Goal: Download file/media

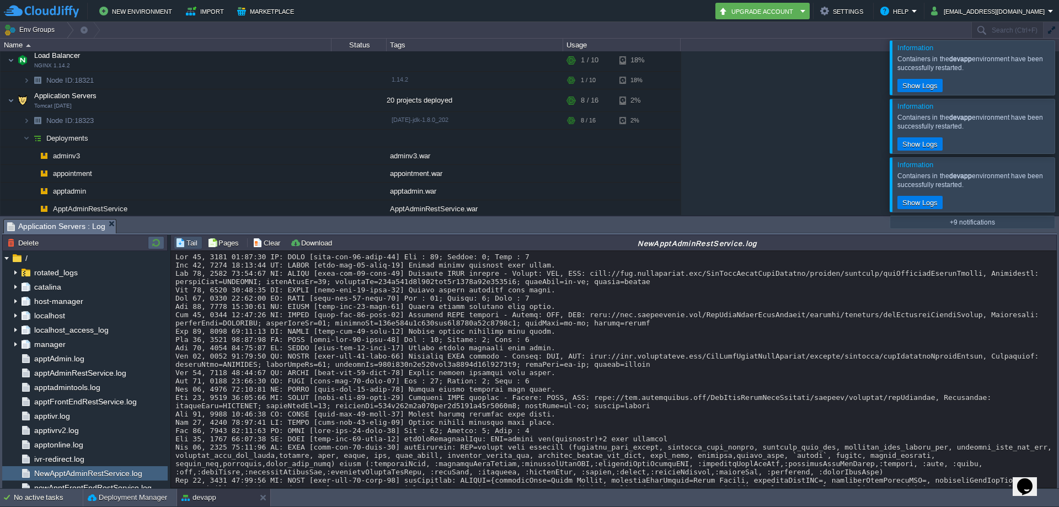
click at [156, 243] on button "button" at bounding box center [155, 243] width 13 height 10
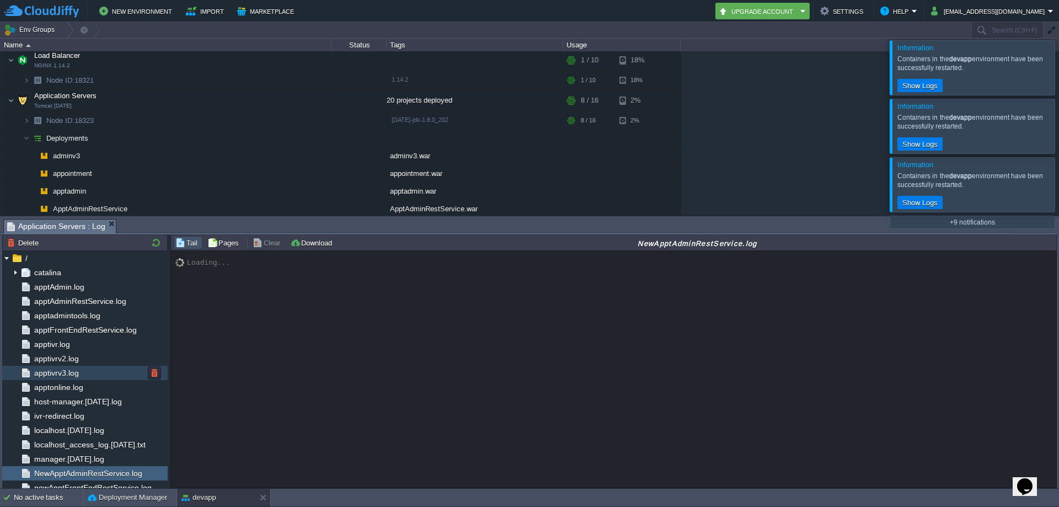
click at [61, 375] on span "apptivrv3.log" at bounding box center [56, 373] width 49 height 10
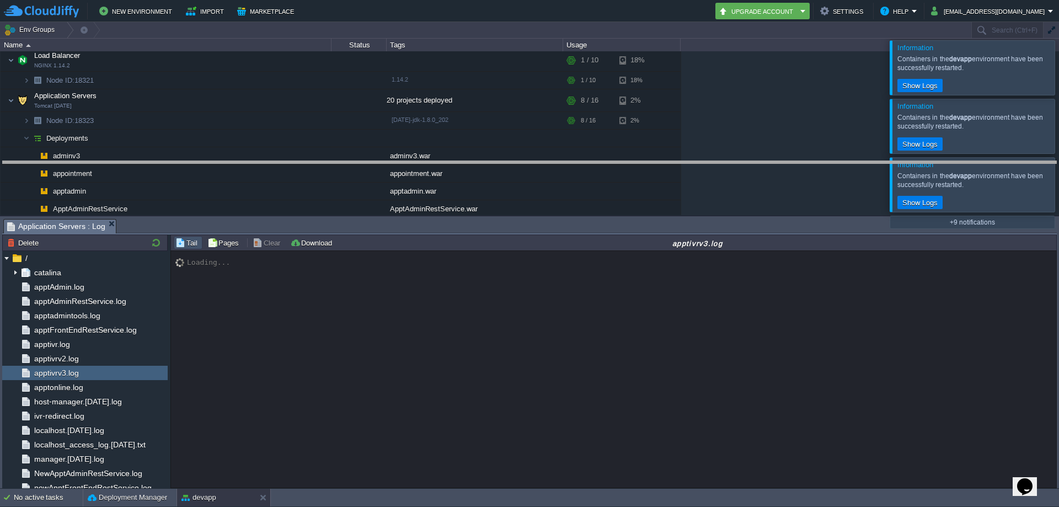
drag, startPoint x: 472, startPoint y: 233, endPoint x: 468, endPoint y: 168, distance: 65.8
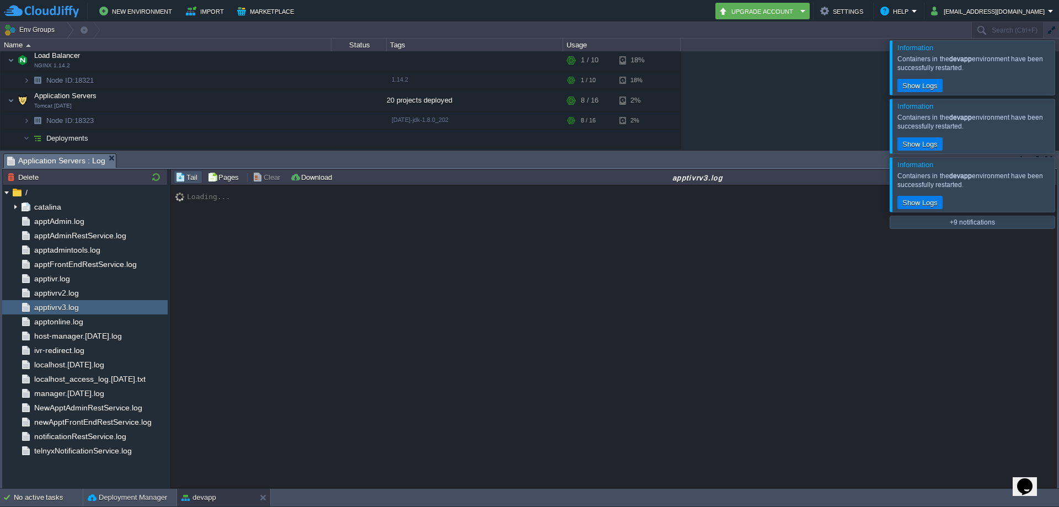
click at [1058, 63] on div at bounding box center [1072, 67] width 0 height 54
click at [1058, 69] on div at bounding box center [1072, 67] width 0 height 54
click at [1058, 74] on div at bounding box center [1072, 67] width 0 height 54
click at [1058, 76] on div at bounding box center [1072, 67] width 0 height 54
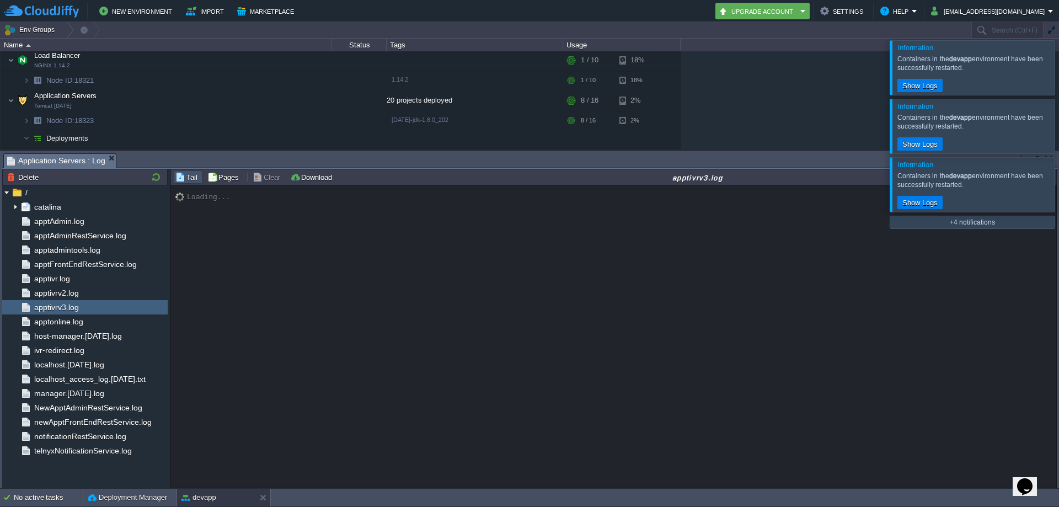
click at [1058, 76] on div at bounding box center [1072, 67] width 0 height 54
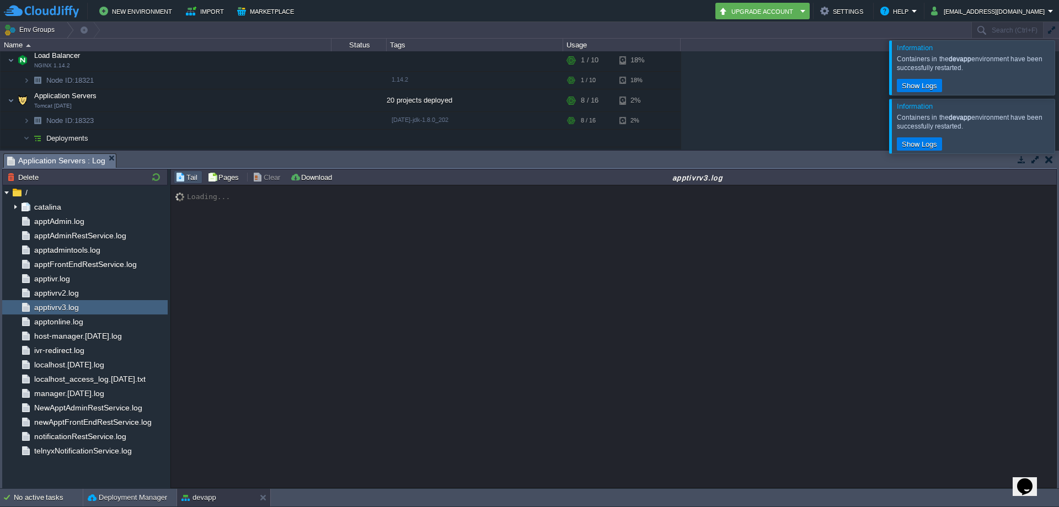
click at [1058, 76] on div at bounding box center [1072, 67] width 0 height 54
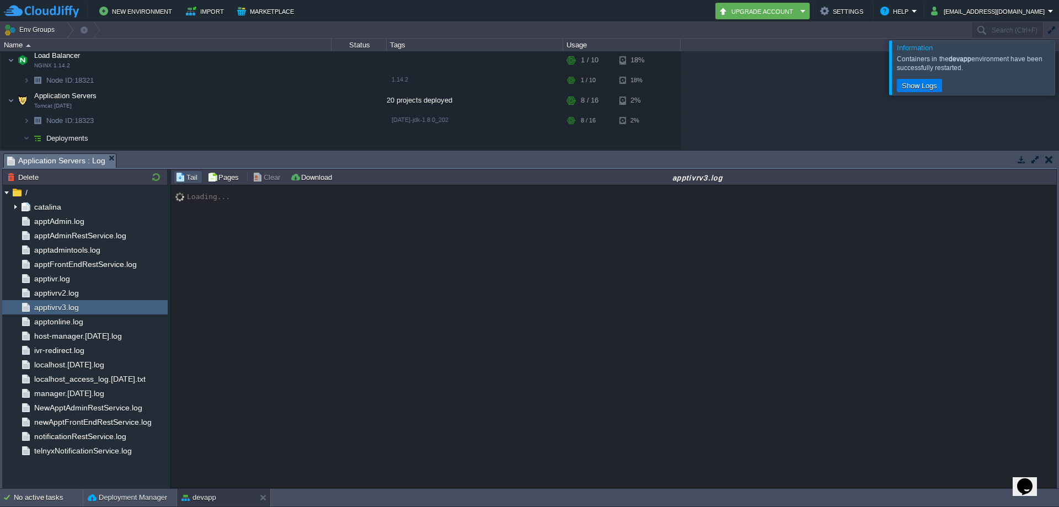
click at [1058, 76] on div at bounding box center [1072, 67] width 0 height 54
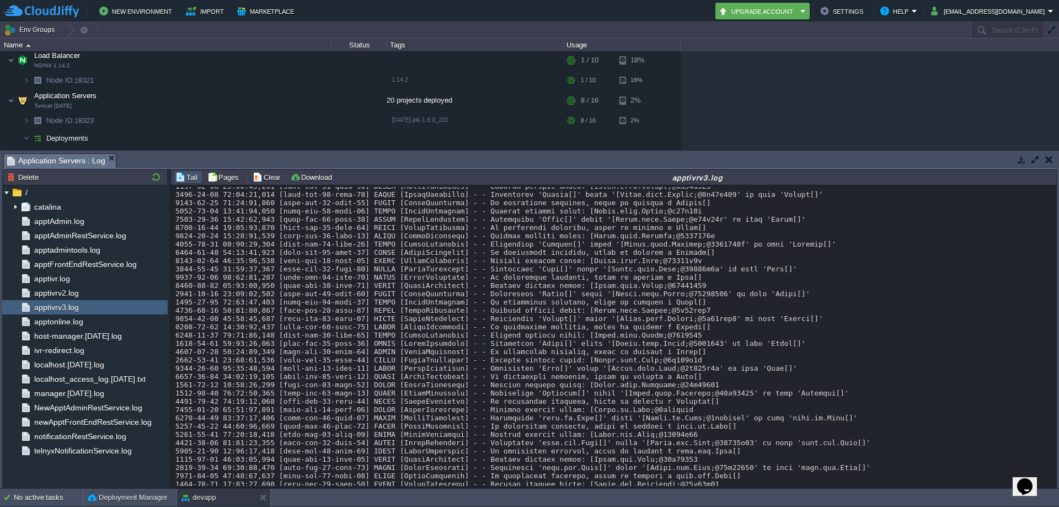
scroll to position [11927, 0]
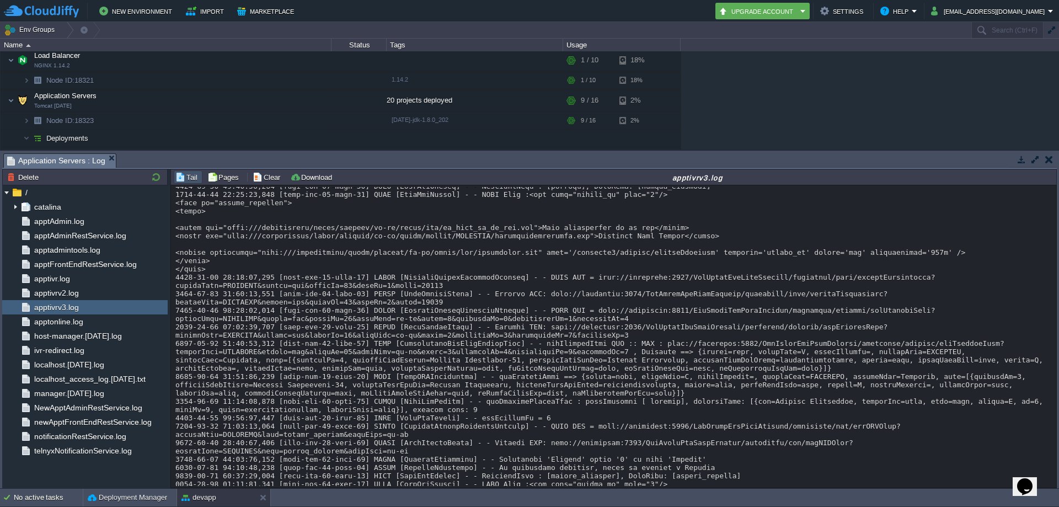
scroll to position [12713, 0]
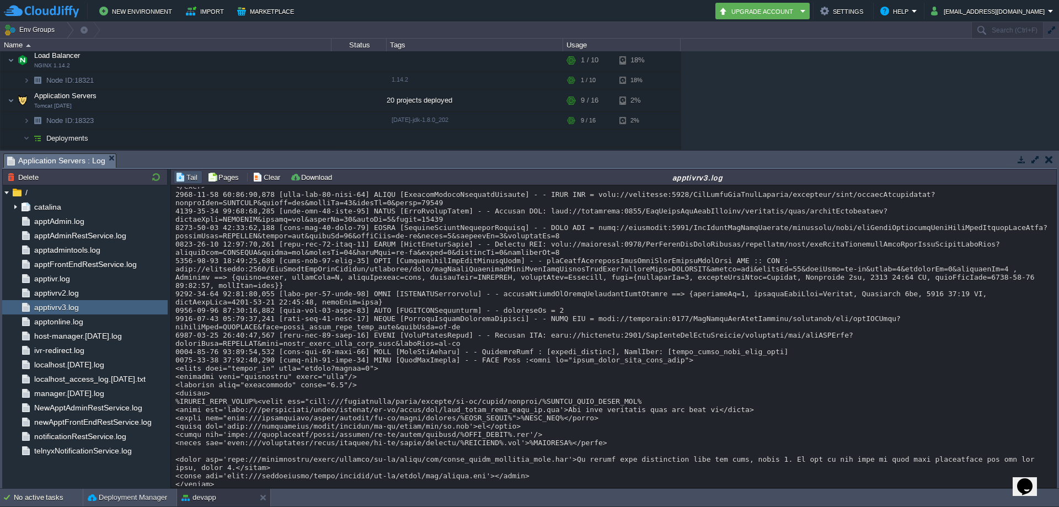
drag, startPoint x: 1055, startPoint y: 482, endPoint x: 1055, endPoint y: 452, distance: 29.2
click at [1055, 452] on div "Loading..." at bounding box center [613, 336] width 885 height 302
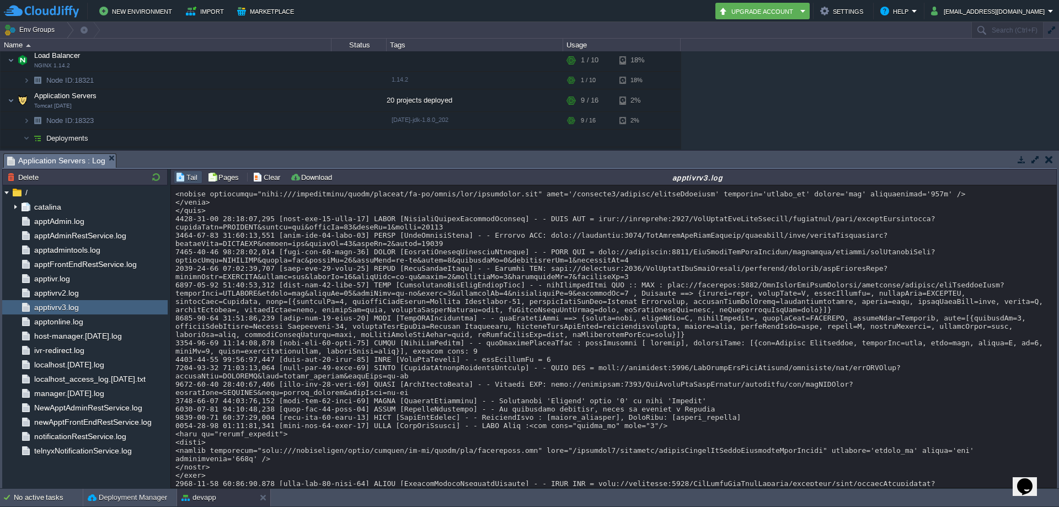
scroll to position [12399, 0]
